Goal: Navigation & Orientation: Find specific page/section

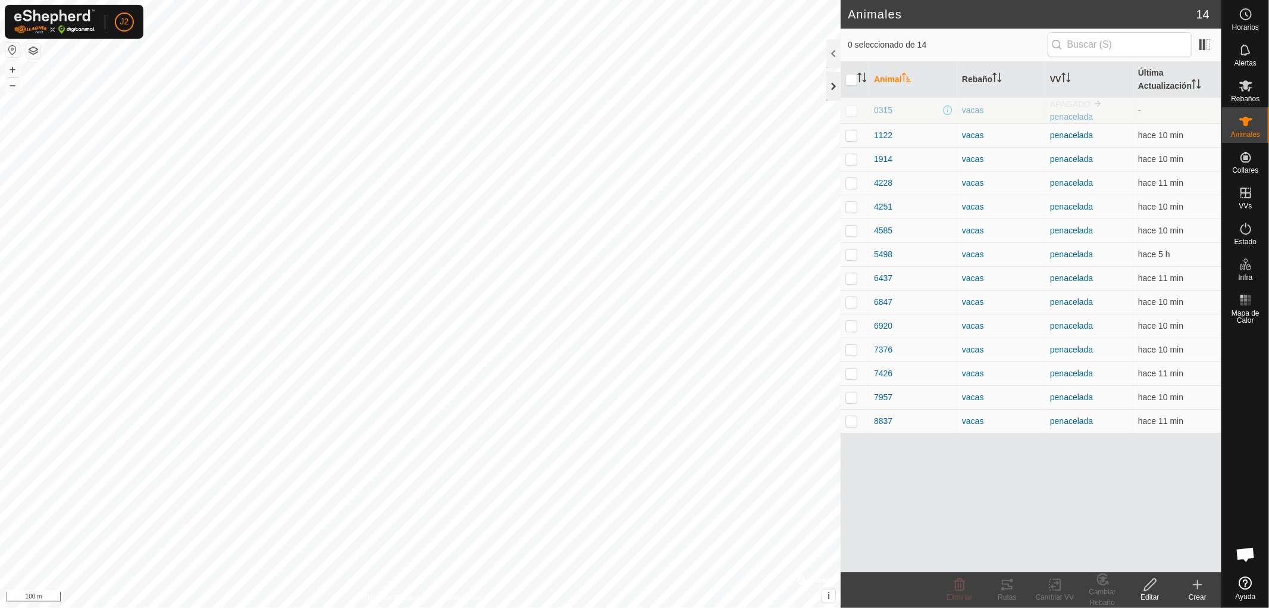
click at [832, 87] on div at bounding box center [833, 86] width 14 height 29
